Goal: Task Accomplishment & Management: Complete application form

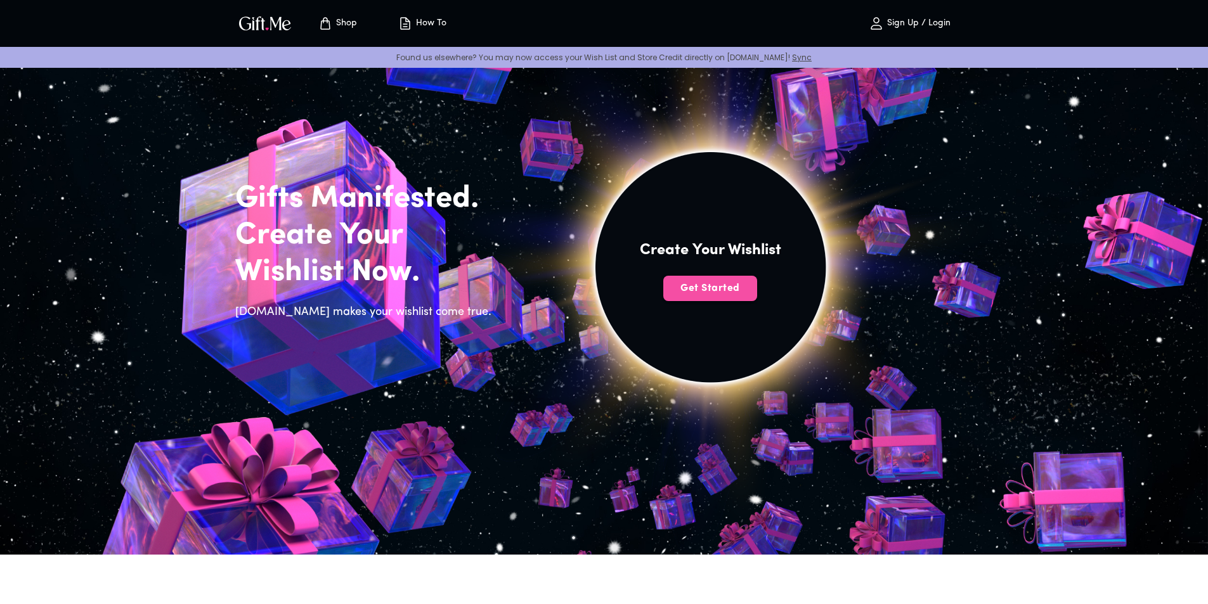
click at [688, 291] on span "Get Started" at bounding box center [710, 289] width 94 height 14
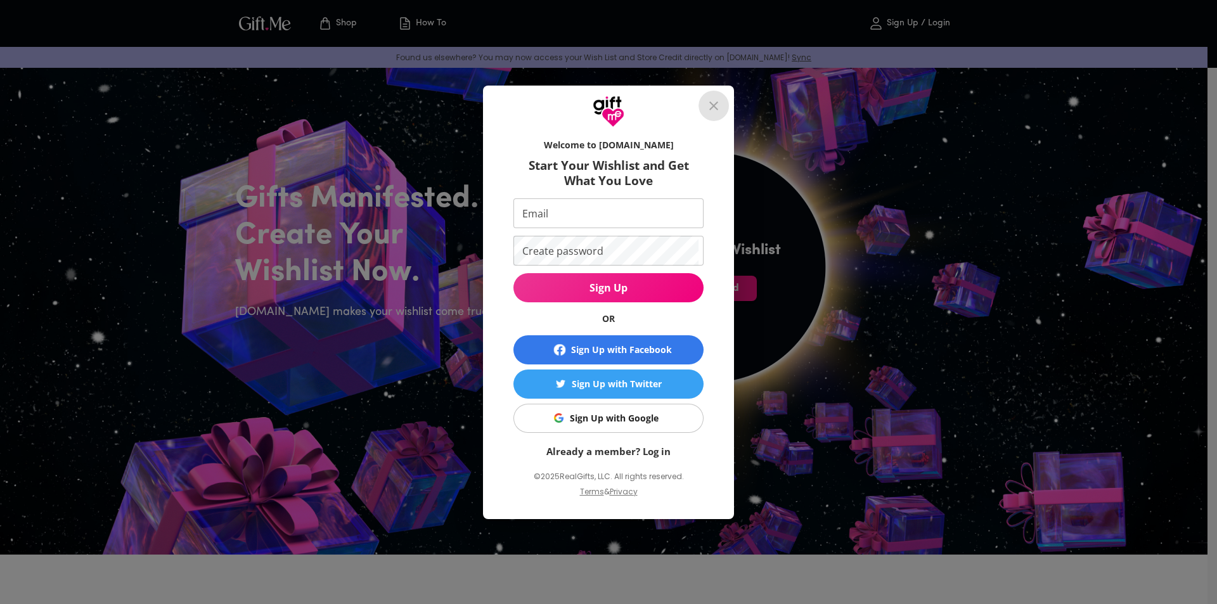
click at [716, 108] on icon "close" at bounding box center [714, 105] width 9 height 9
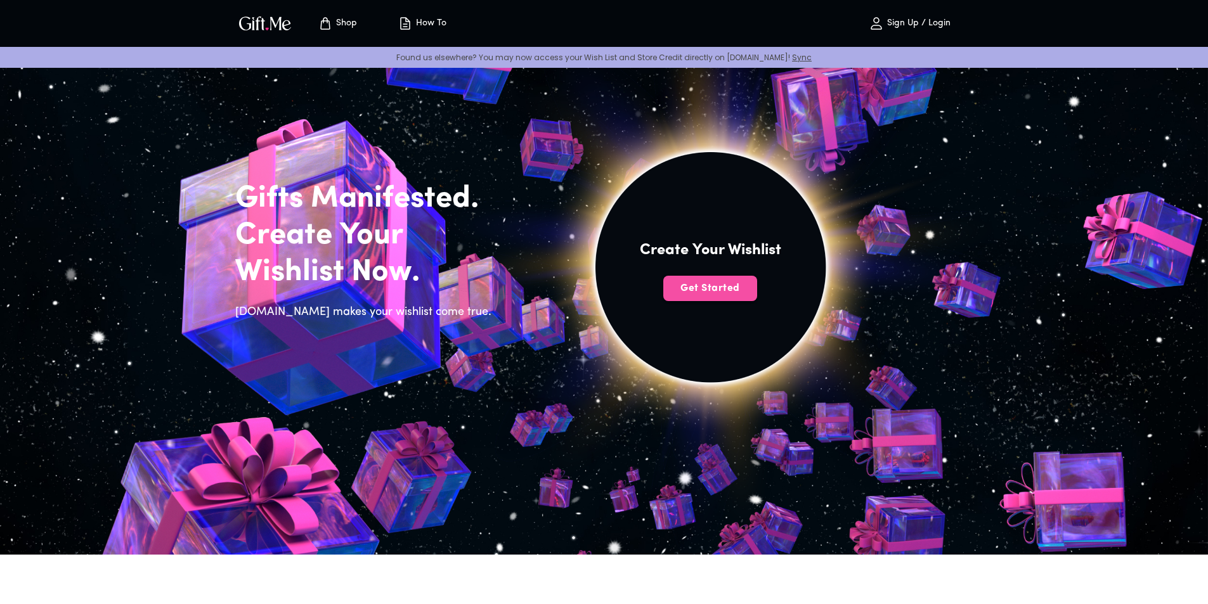
click at [704, 290] on span "Get Started" at bounding box center [710, 289] width 94 height 14
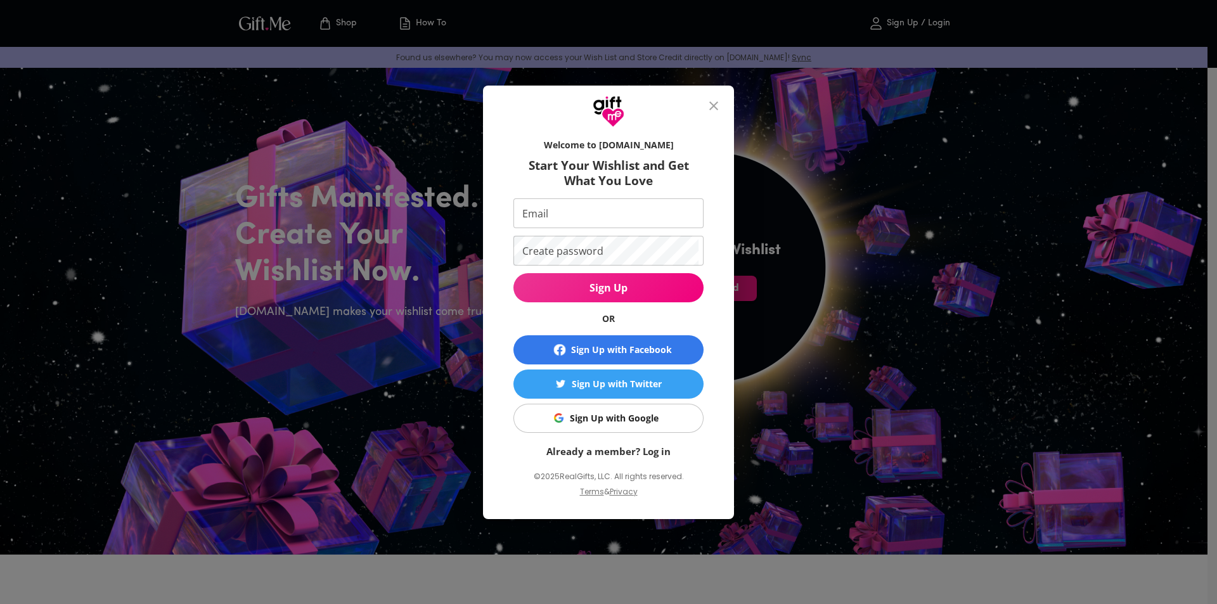
click at [562, 212] on input "Email" at bounding box center [606, 213] width 185 height 30
paste input "kipam53194@inupup.com"
type input "kipam53194@inupup.com"
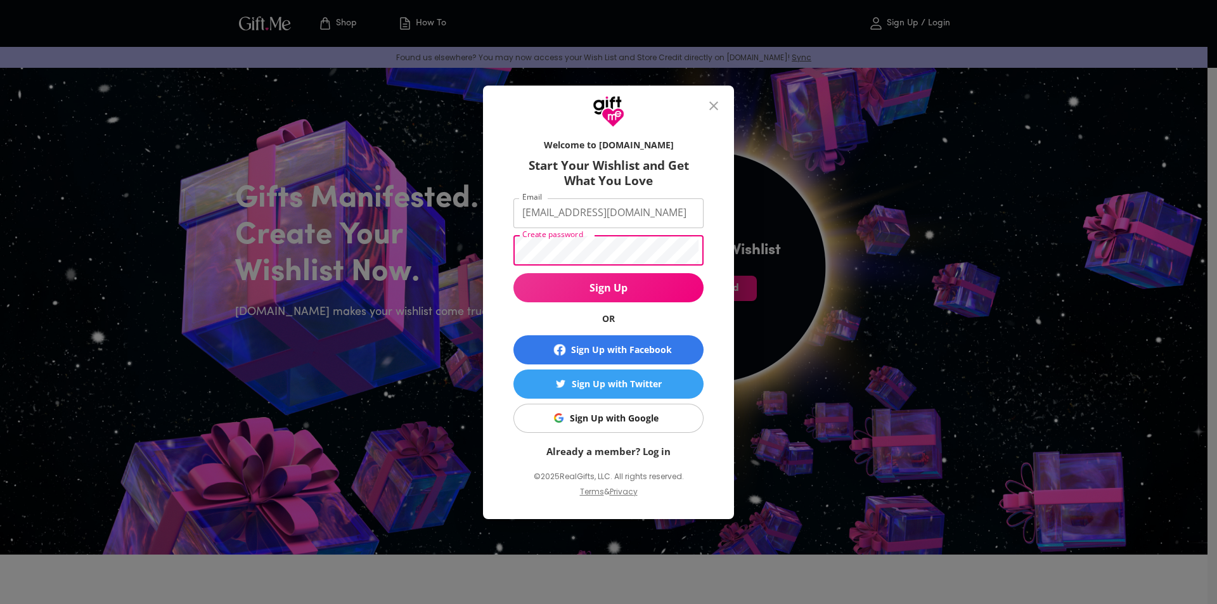
click at [623, 290] on span "Sign Up" at bounding box center [609, 288] width 190 height 14
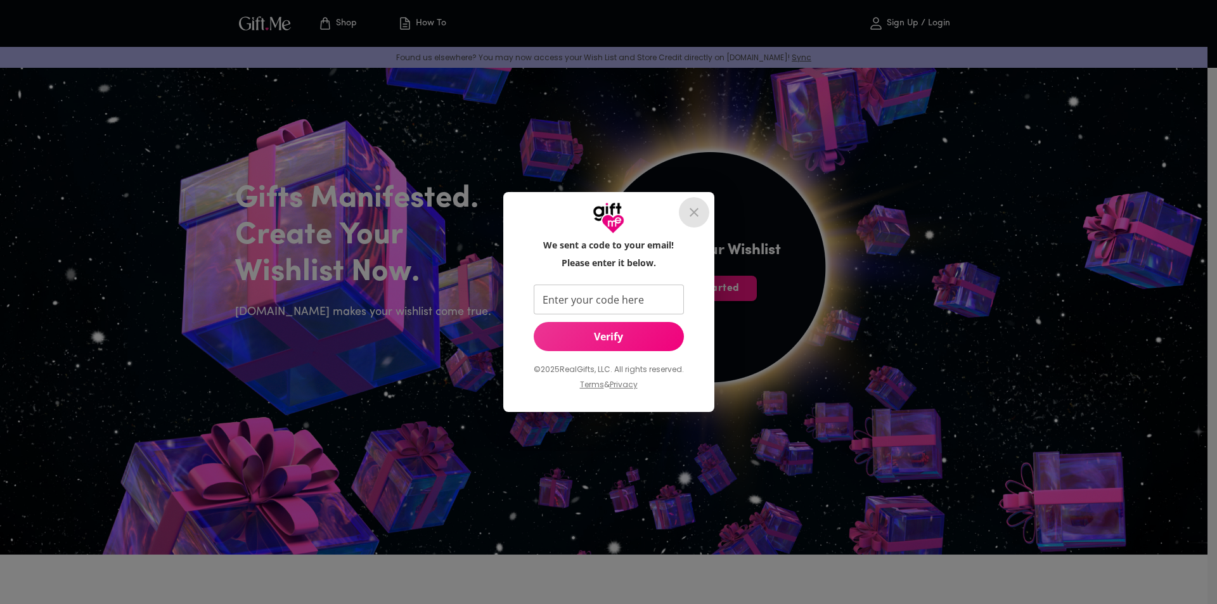
click at [699, 212] on icon "close" at bounding box center [694, 212] width 15 height 15
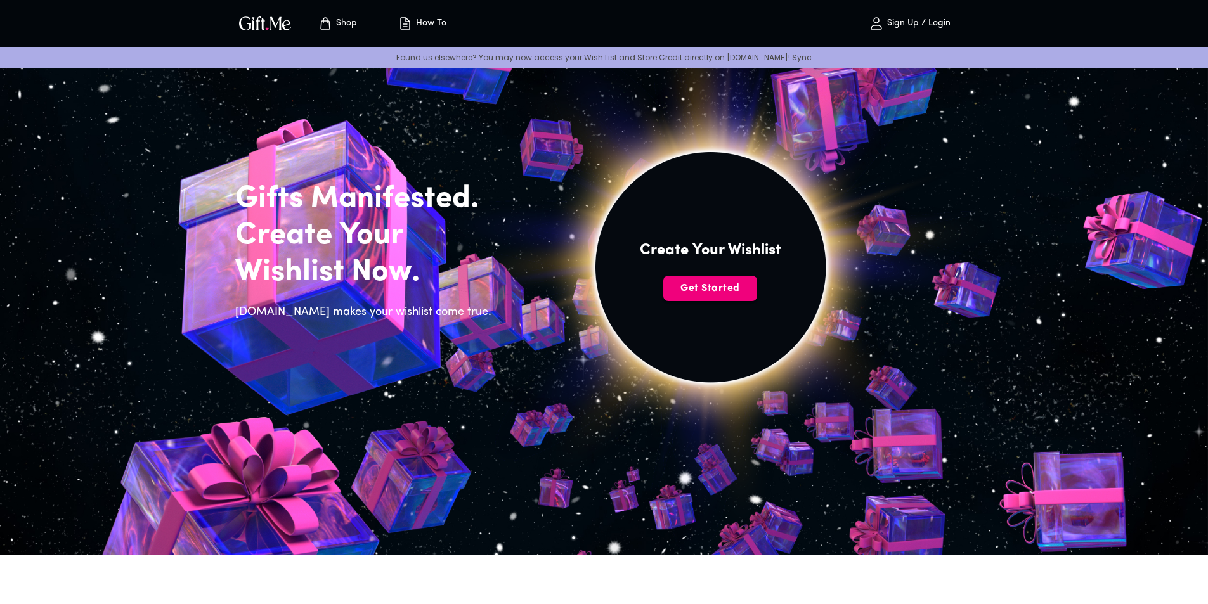
click at [722, 289] on span "Get Started" at bounding box center [710, 289] width 94 height 14
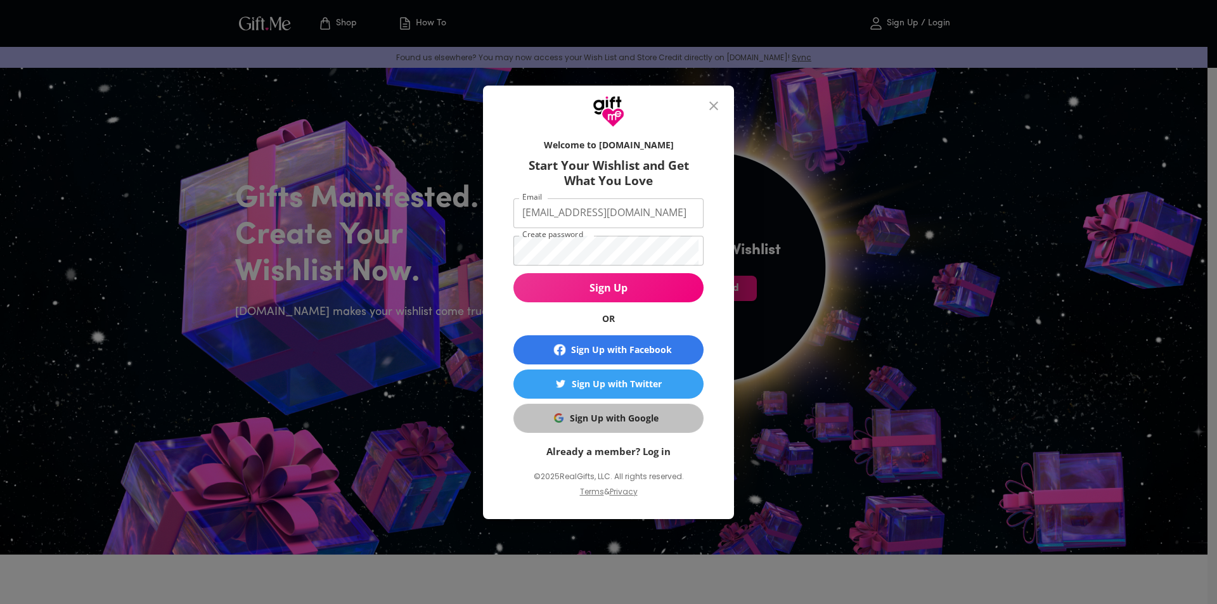
click at [608, 415] on div "Sign Up with Google" at bounding box center [614, 419] width 89 height 14
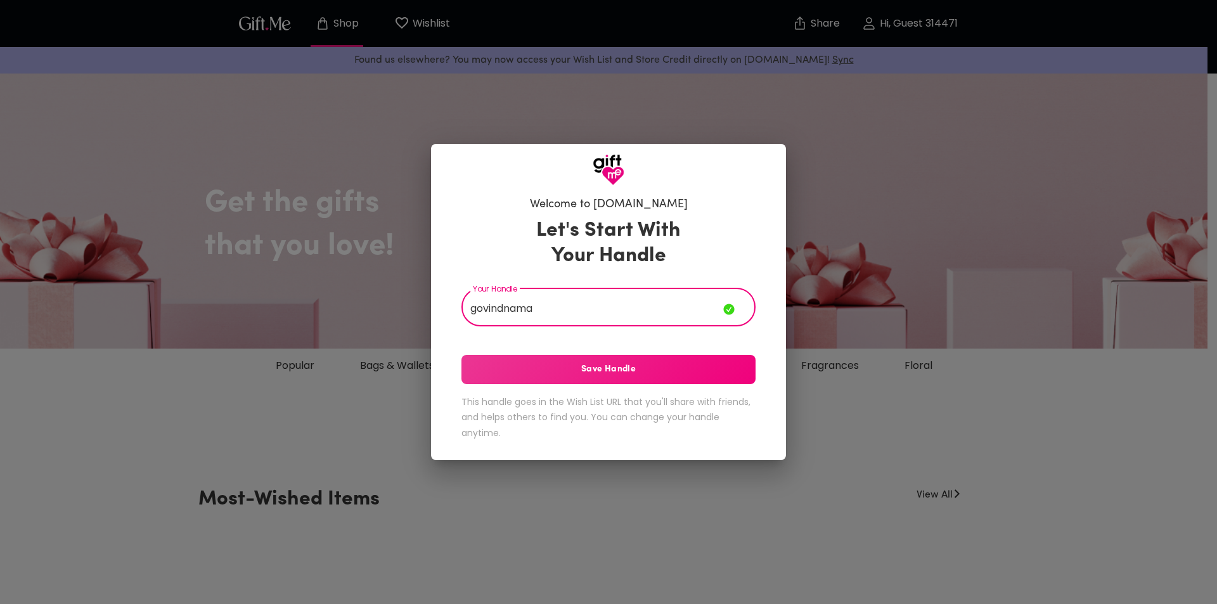
drag, startPoint x: 476, startPoint y: 309, endPoint x: 464, endPoint y: 310, distance: 12.7
click at [464, 310] on input "govindnama" at bounding box center [593, 309] width 262 height 36
type input "Govind_Nama"
click at [626, 379] on button "Save Handle" at bounding box center [609, 369] width 294 height 29
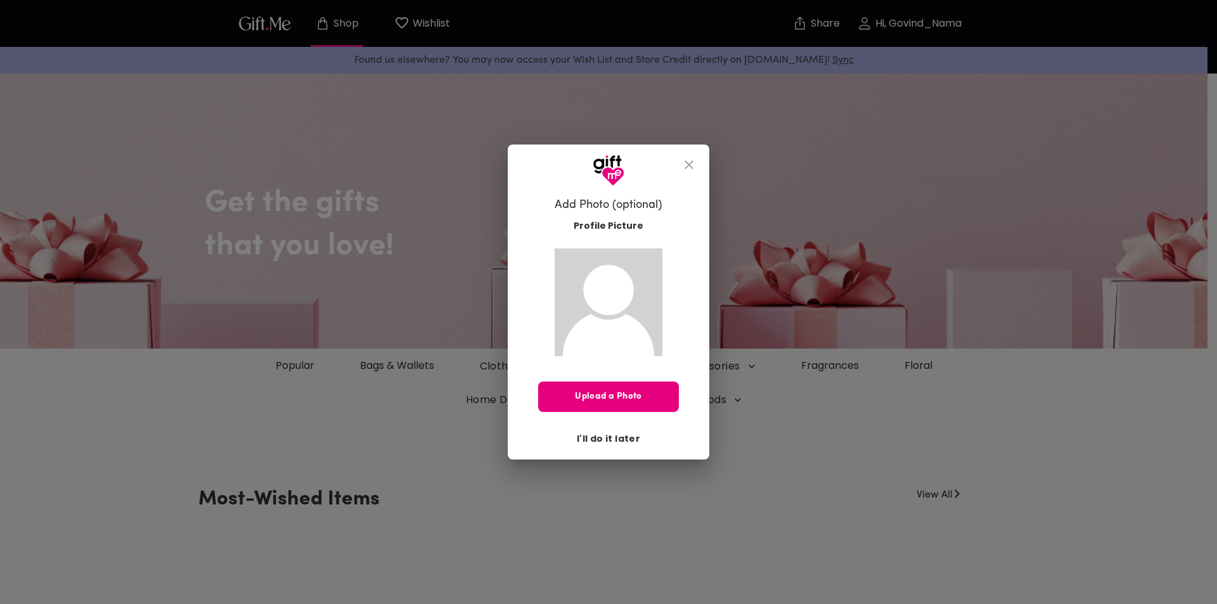
click at [614, 441] on span "I'll do it later" at bounding box center [608, 439] width 63 height 14
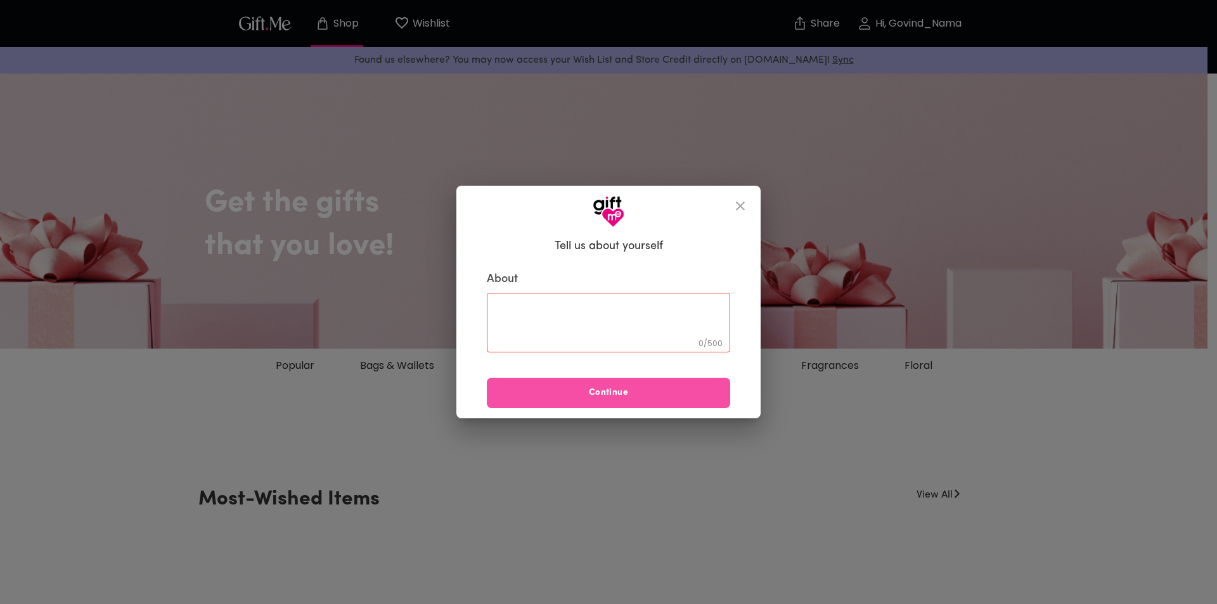
click at [609, 397] on span "Continue" at bounding box center [608, 393] width 243 height 14
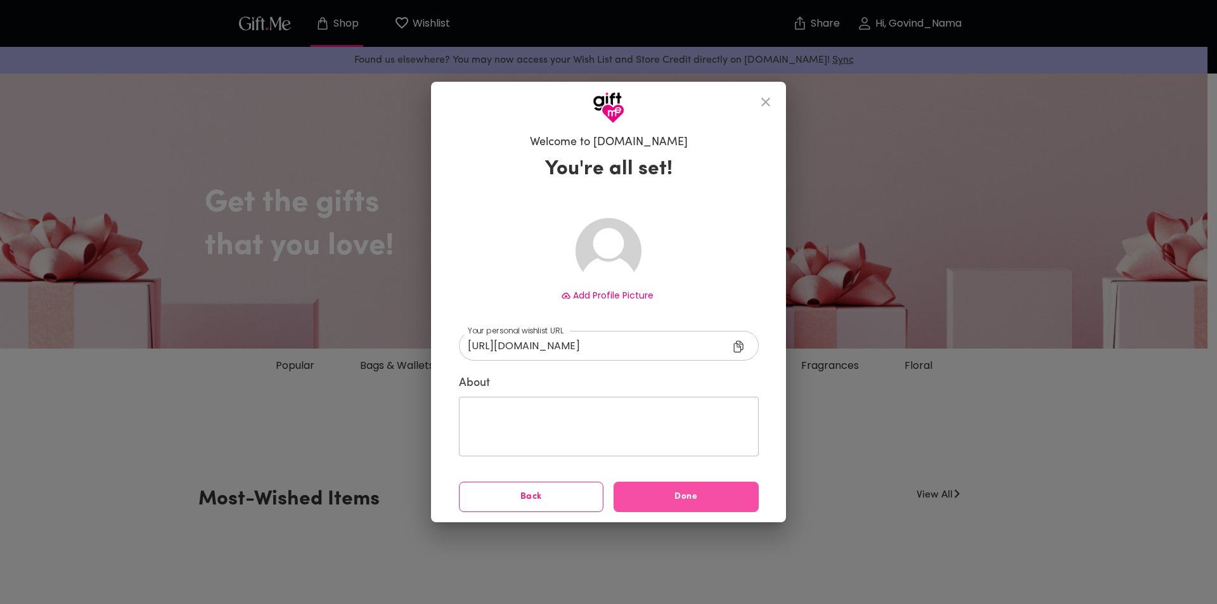
click at [649, 507] on button "Done" at bounding box center [686, 497] width 145 height 30
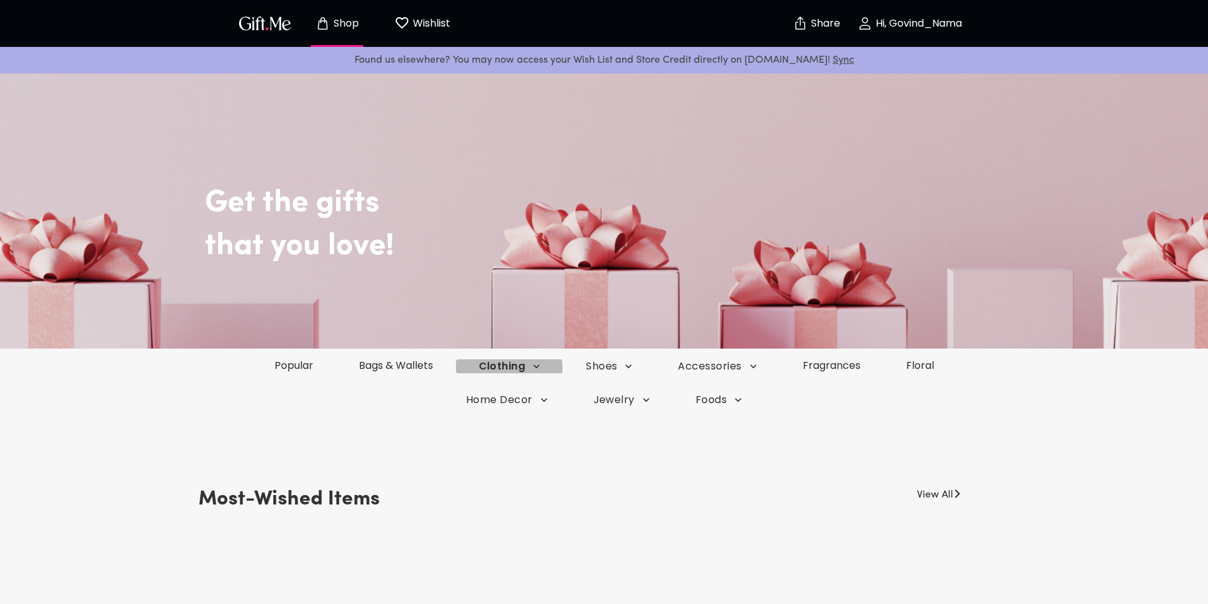
click at [512, 367] on span "Clothing" at bounding box center [510, 367] width 62 height 14
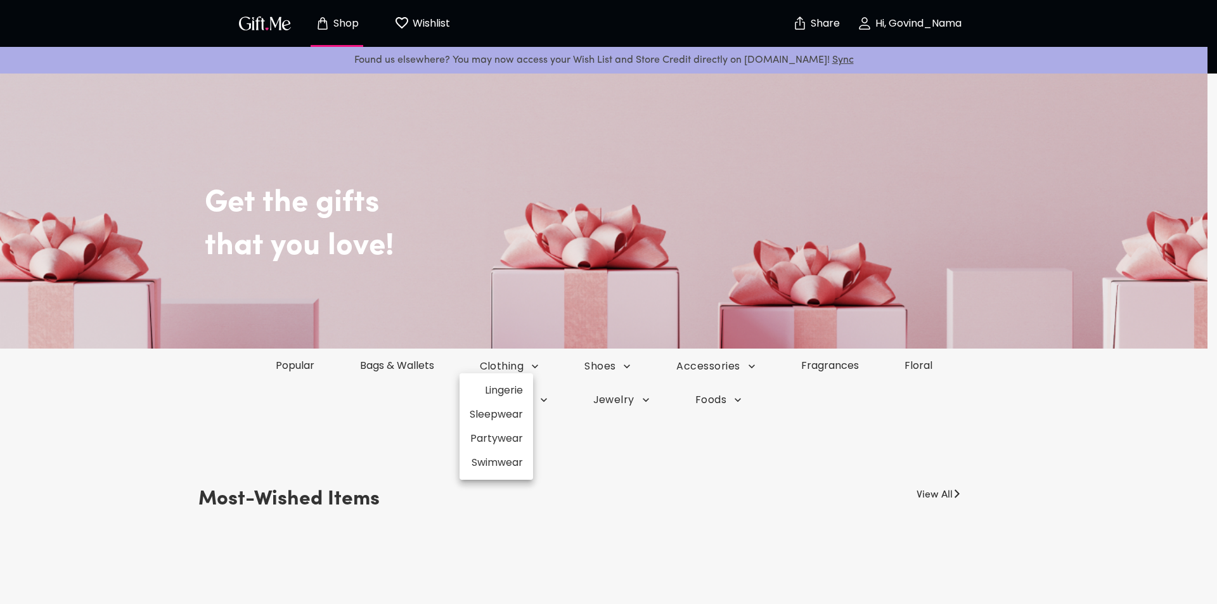
click at [382, 431] on div at bounding box center [608, 302] width 1217 height 604
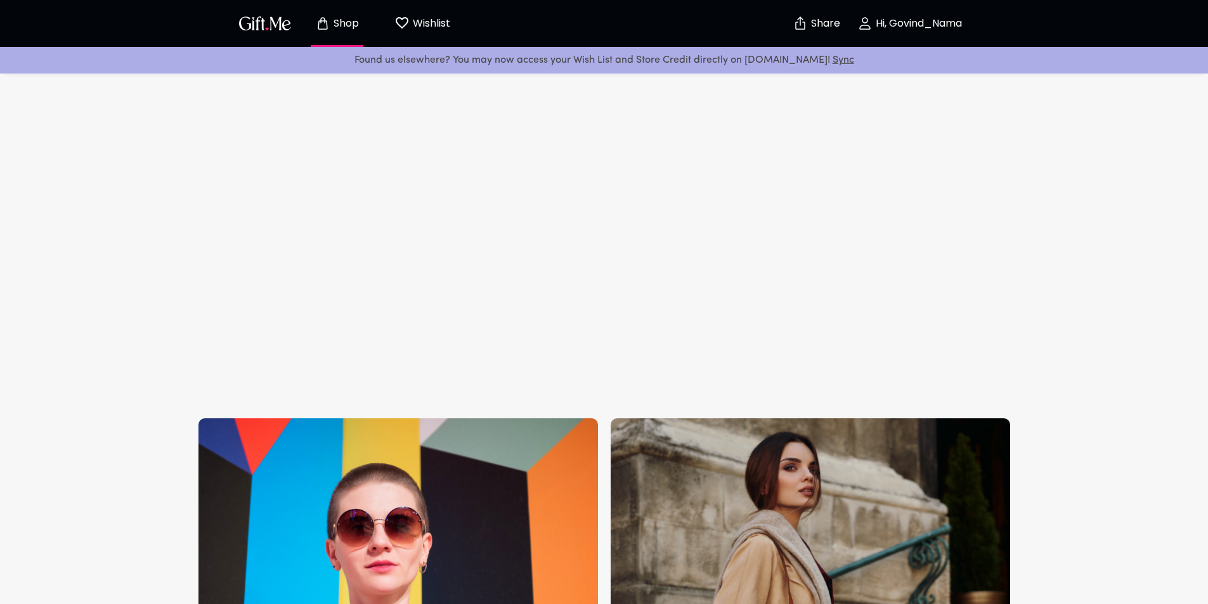
scroll to position [254, 0]
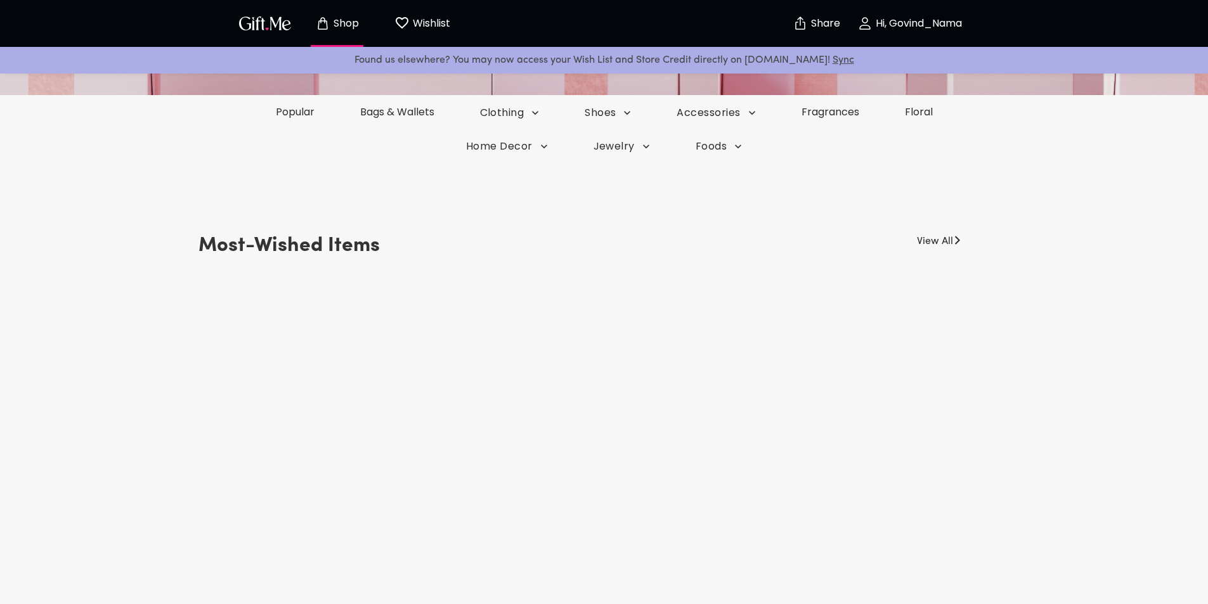
click at [939, 241] on link "View All" at bounding box center [935, 239] width 36 height 20
click at [302, 108] on link "Popular" at bounding box center [295, 112] width 86 height 15
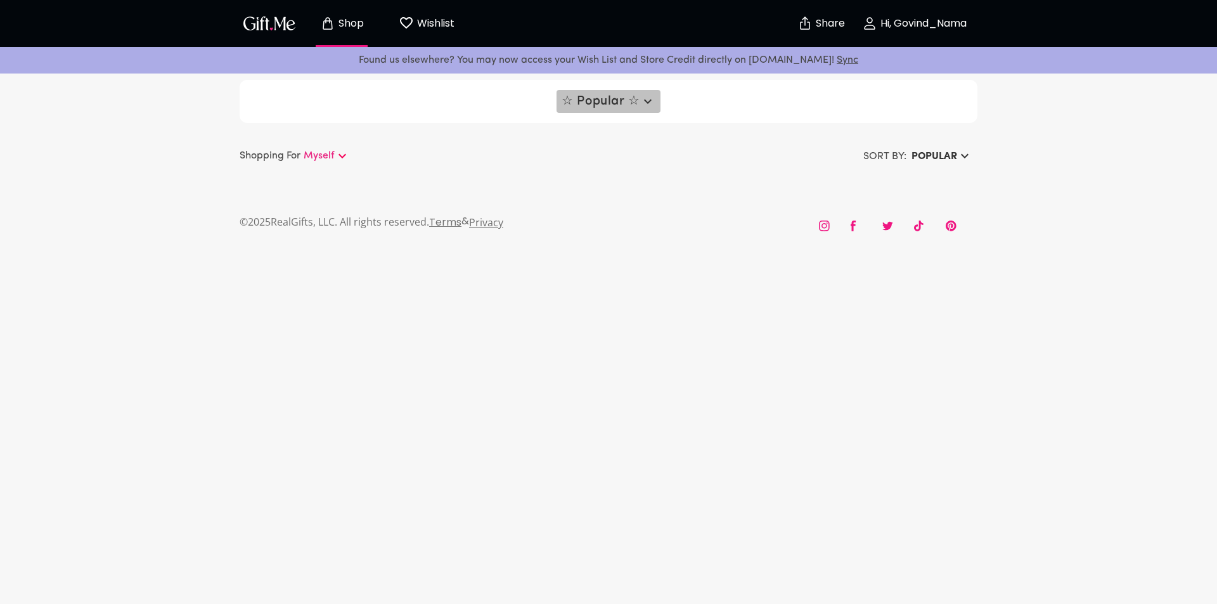
click at [644, 98] on icon "button" at bounding box center [647, 101] width 15 height 15
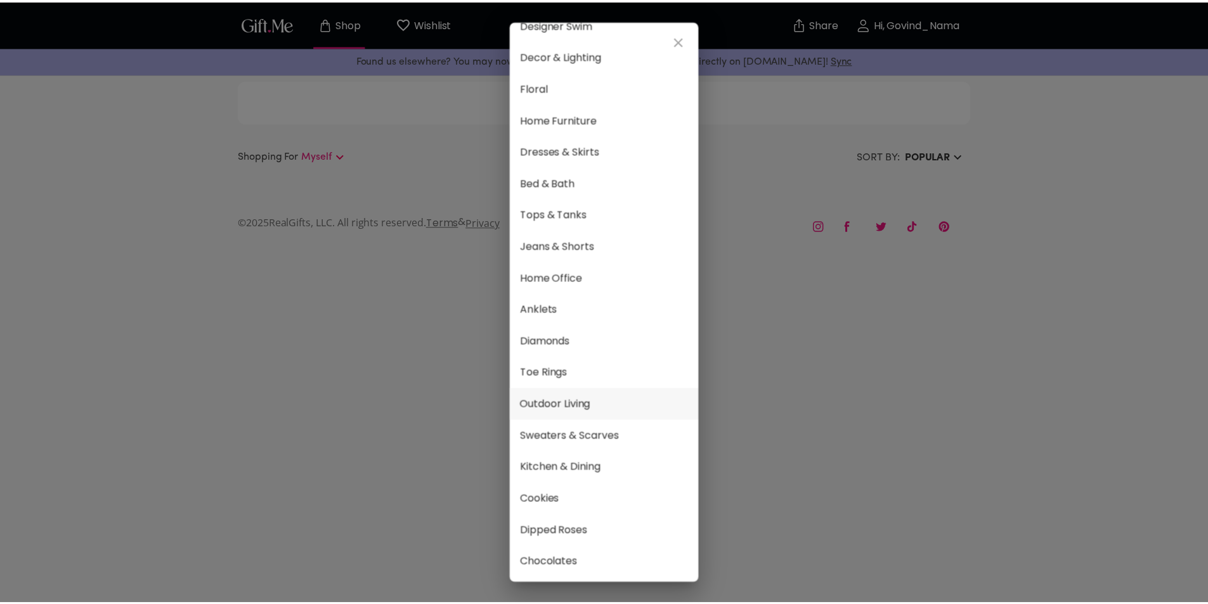
scroll to position [567, 0]
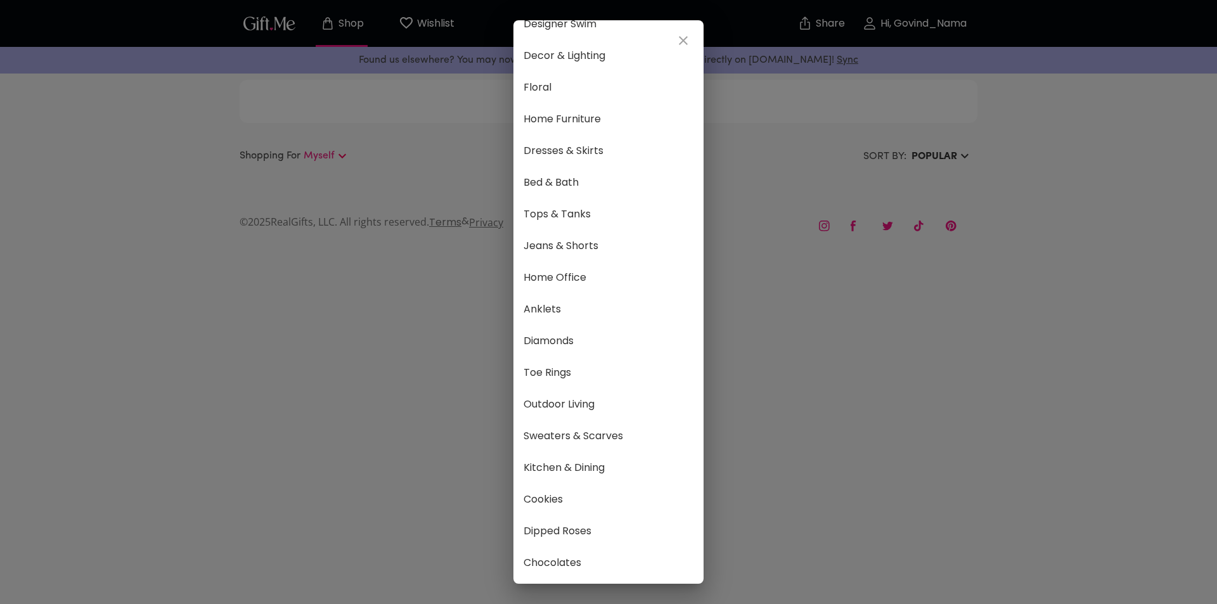
click at [1023, 316] on div "☆ Popular ☆ Fragrances Bags & Wallets Select Lingerie Earrings Heels & Sandals …" at bounding box center [608, 302] width 1217 height 604
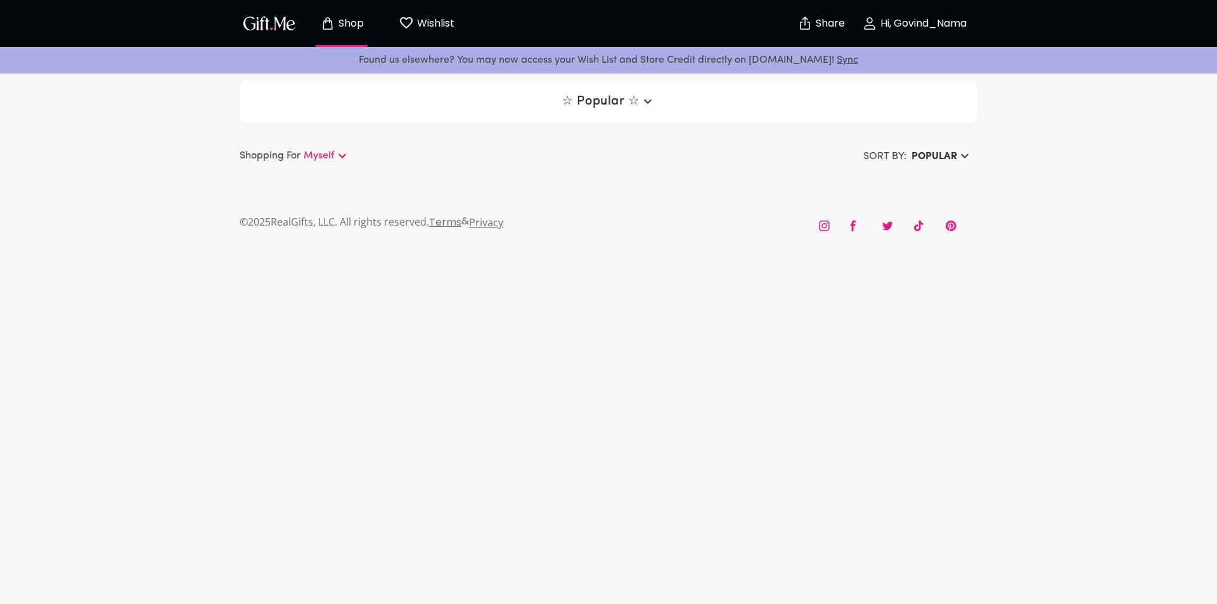
click at [261, 30] on img "button" at bounding box center [269, 23] width 57 height 18
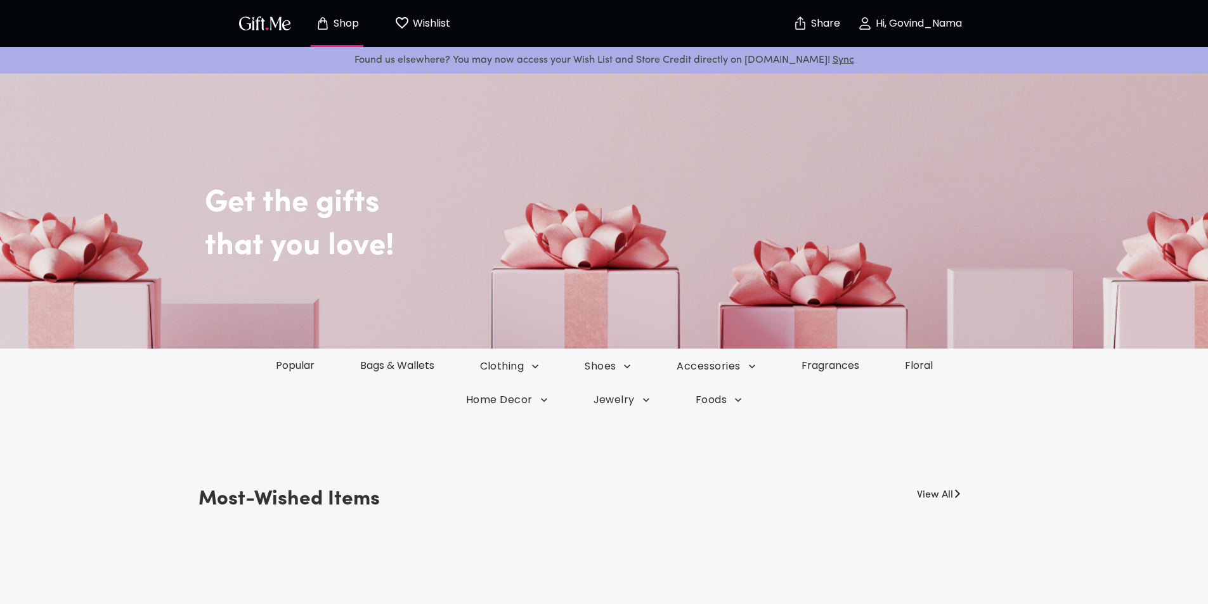
click at [223, 254] on h2 "that you love!" at bounding box center [633, 246] width 856 height 37
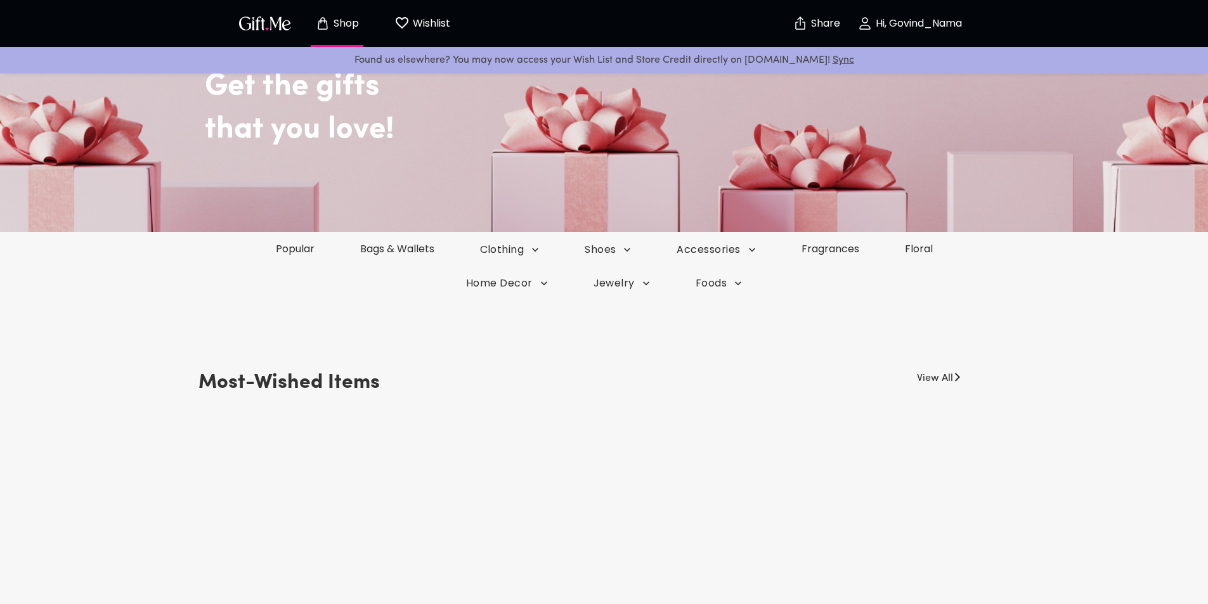
scroll to position [127, 0]
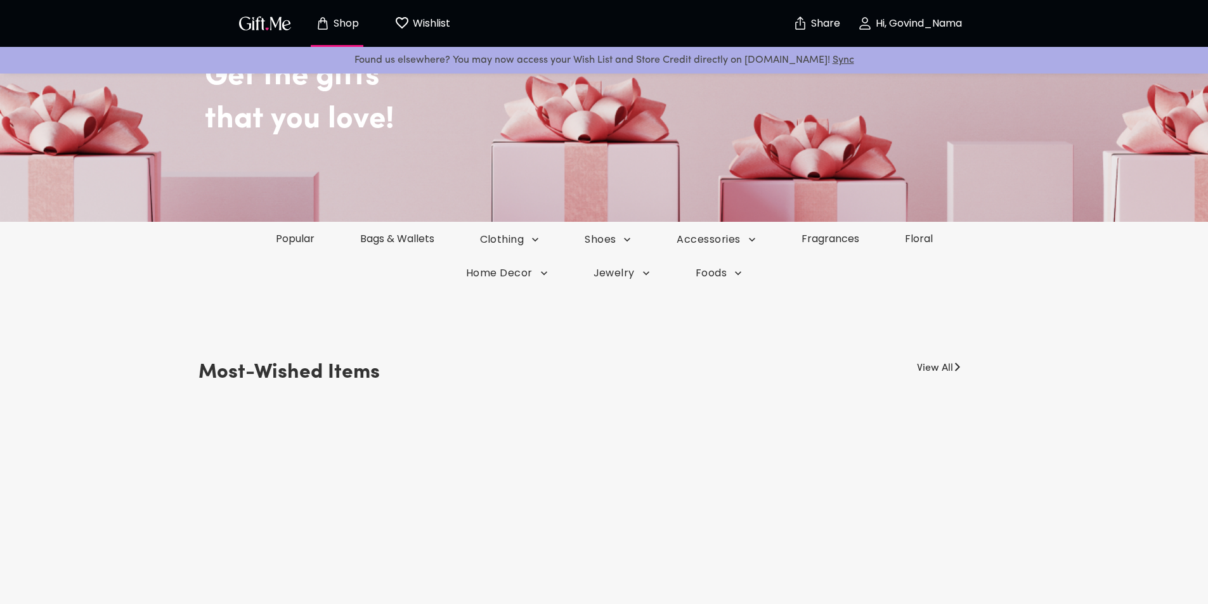
click at [696, 185] on div "Get the gifts that you love!" at bounding box center [604, 82] width 913 height 279
click at [427, 17] on p "Wishlist" at bounding box center [430, 23] width 41 height 16
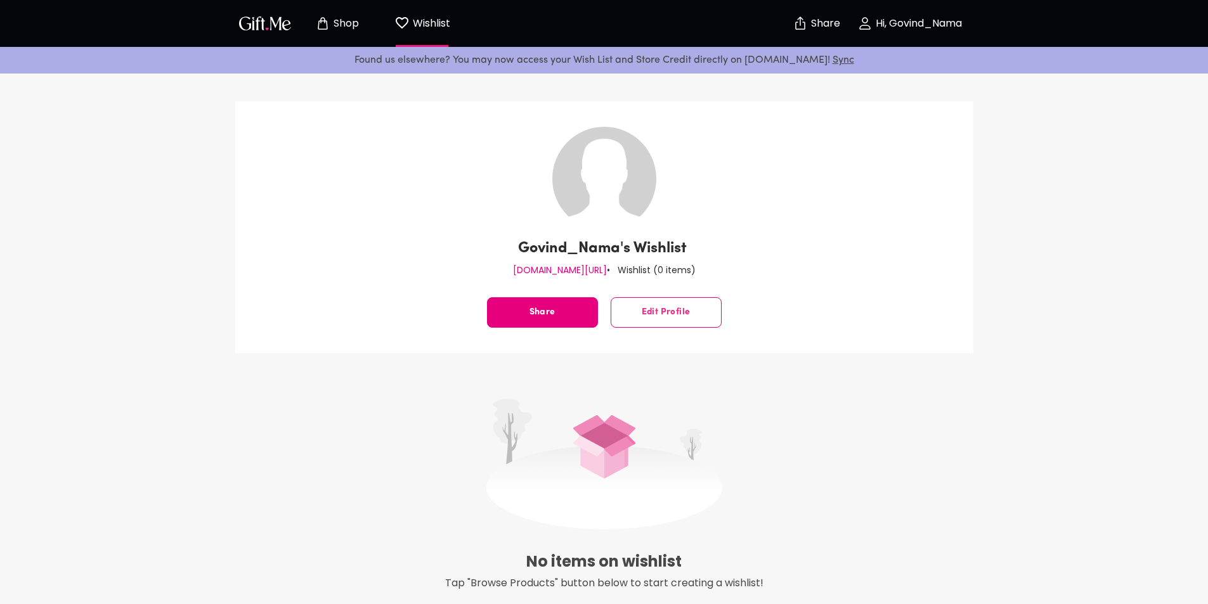
click at [270, 27] on img "button" at bounding box center [265, 23] width 57 height 18
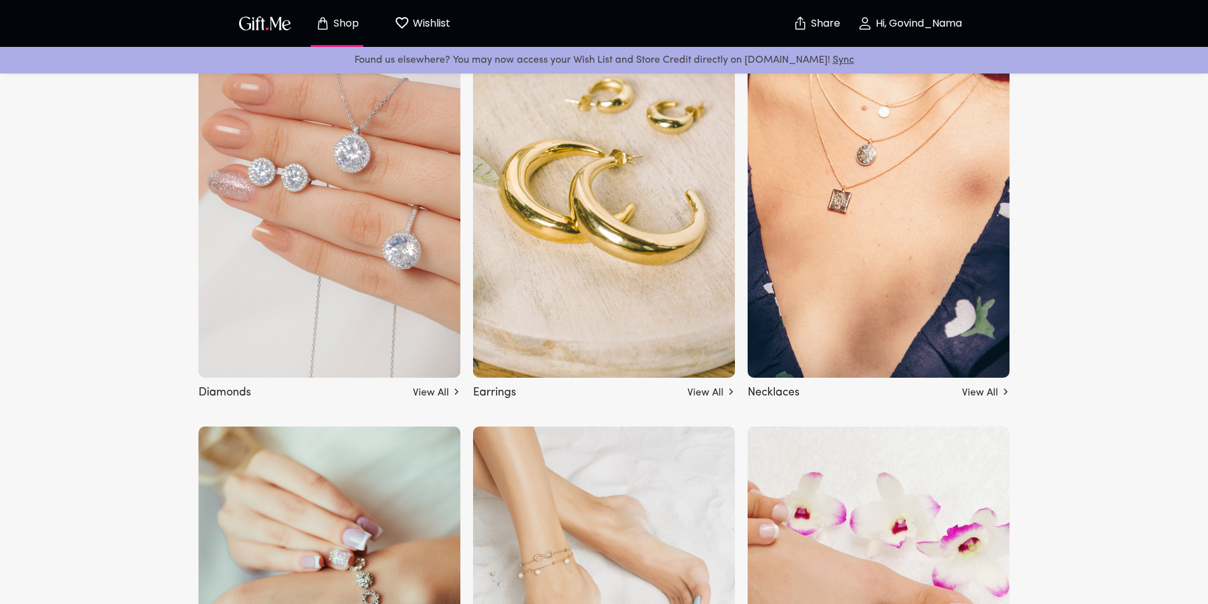
scroll to position [2346, 0]
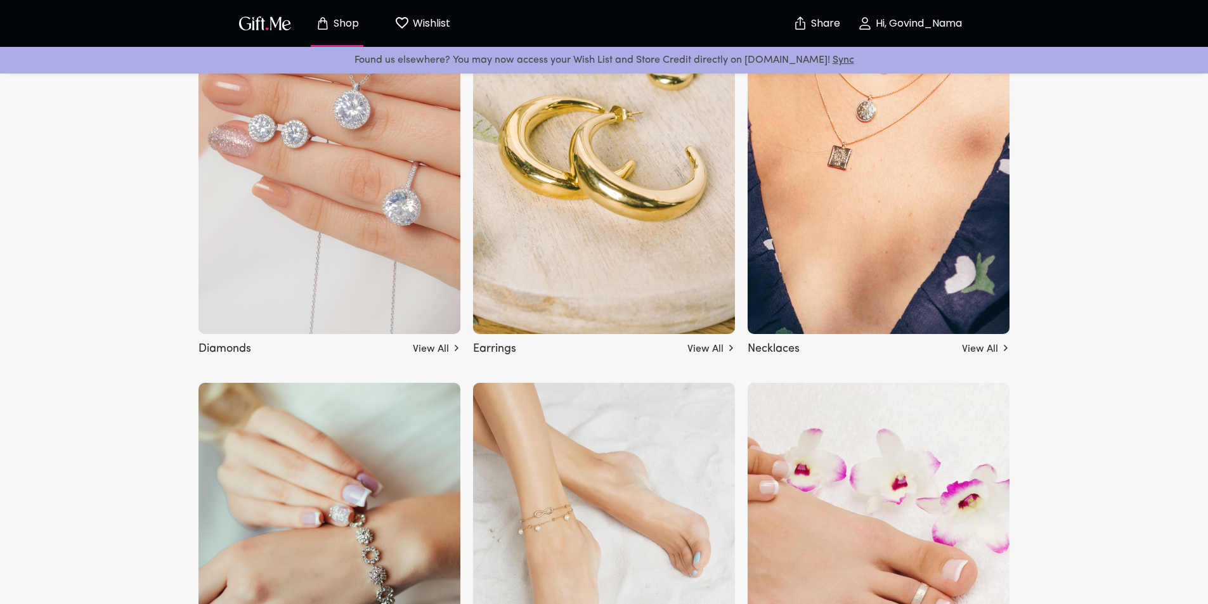
click at [441, 347] on link "View All" at bounding box center [437, 347] width 48 height 20
